Goal: Navigation & Orientation: Find specific page/section

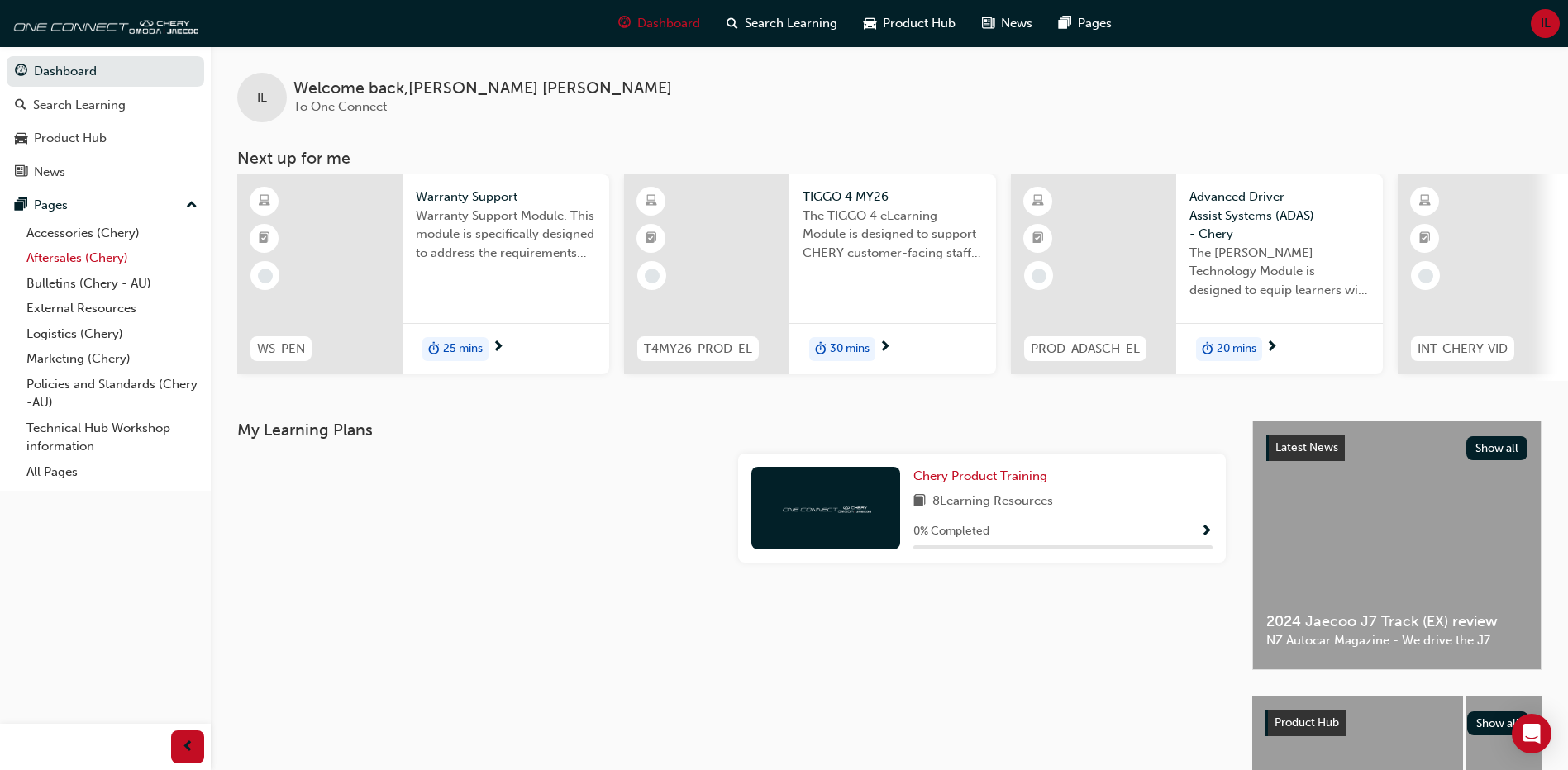
click at [82, 257] on link "Aftersales (Chery)" at bounding box center [111, 258] width 184 height 26
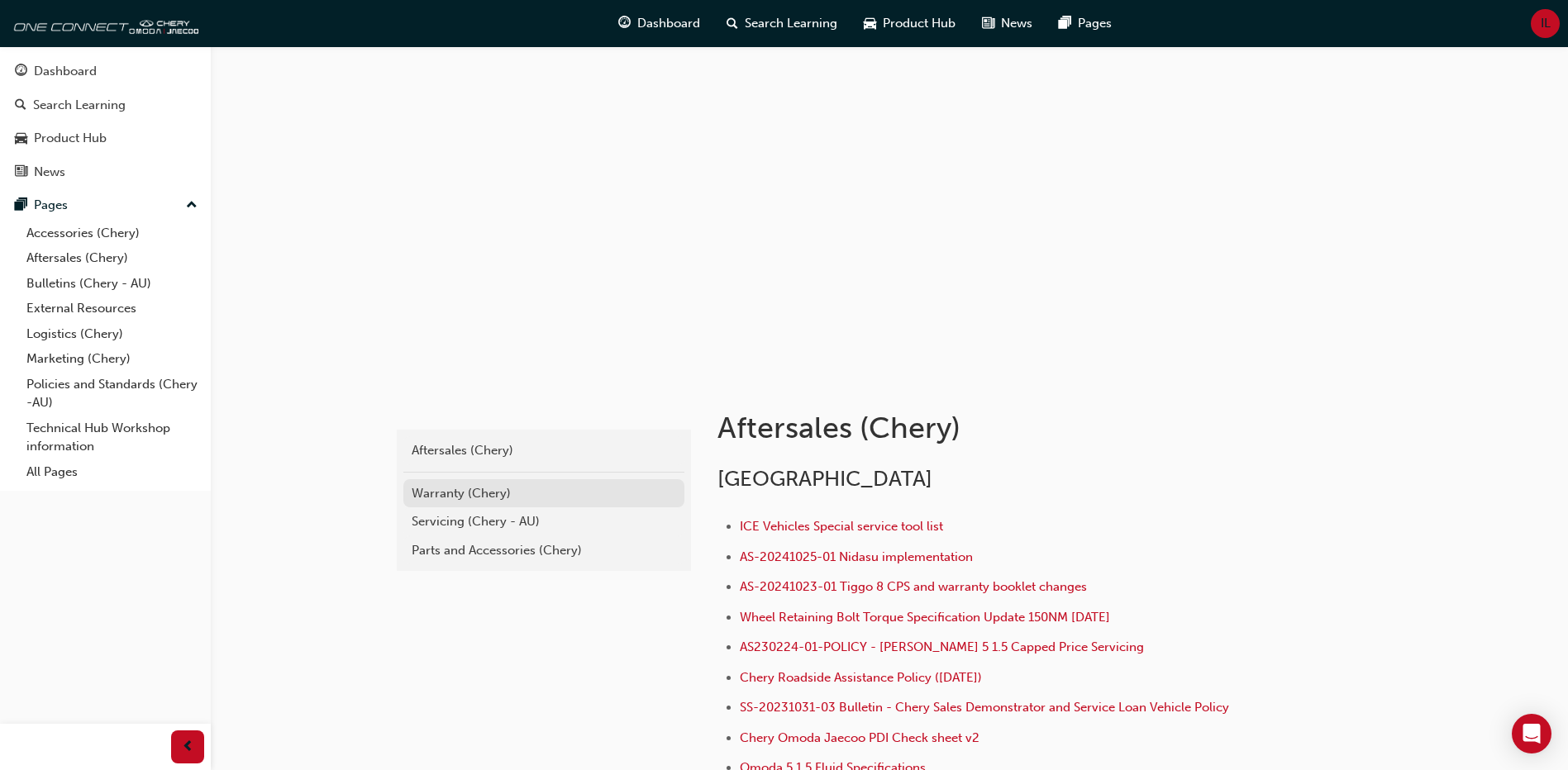
click at [485, 494] on div "Warranty (Chery)" at bounding box center [544, 494] width 264 height 19
